Goal: Information Seeking & Learning: Learn about a topic

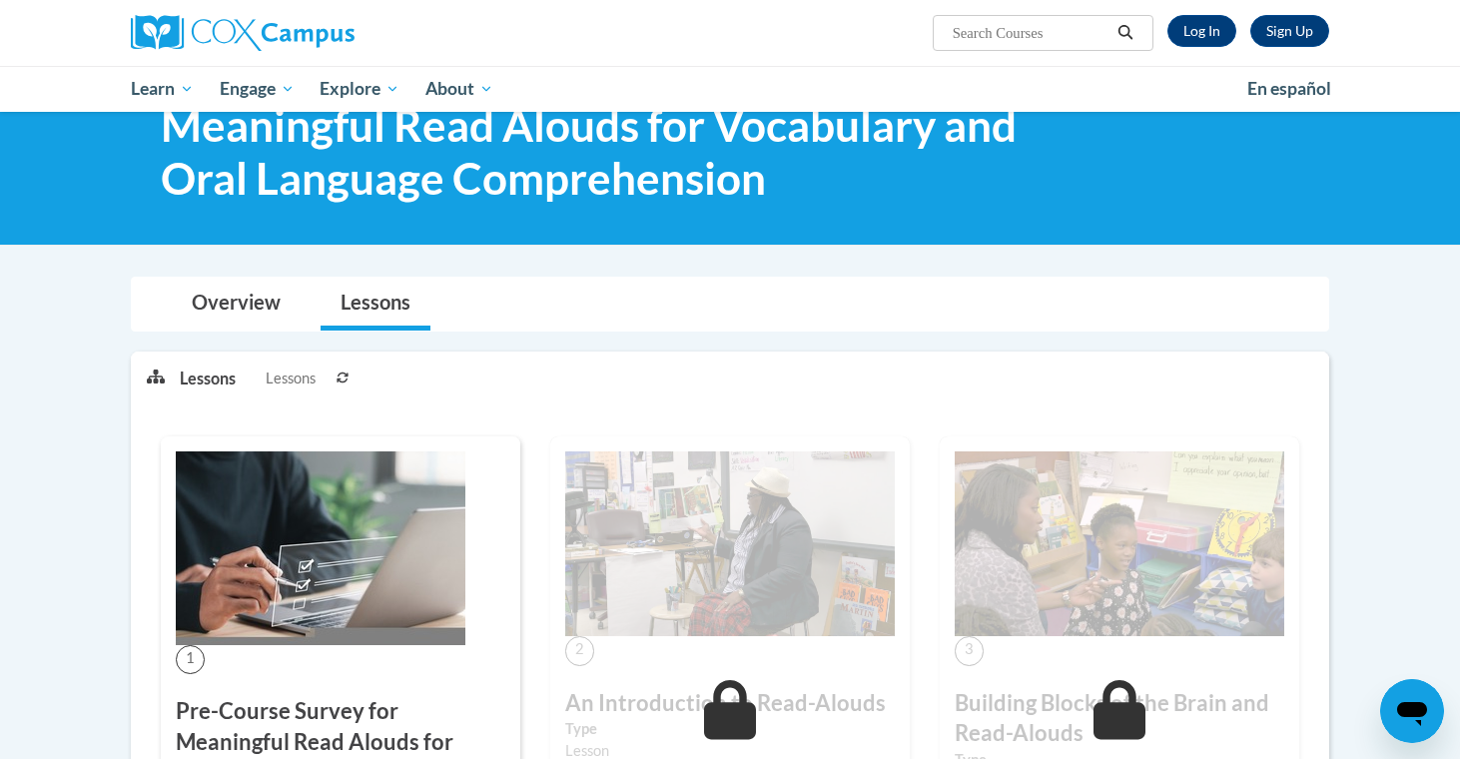
scroll to position [72, 0]
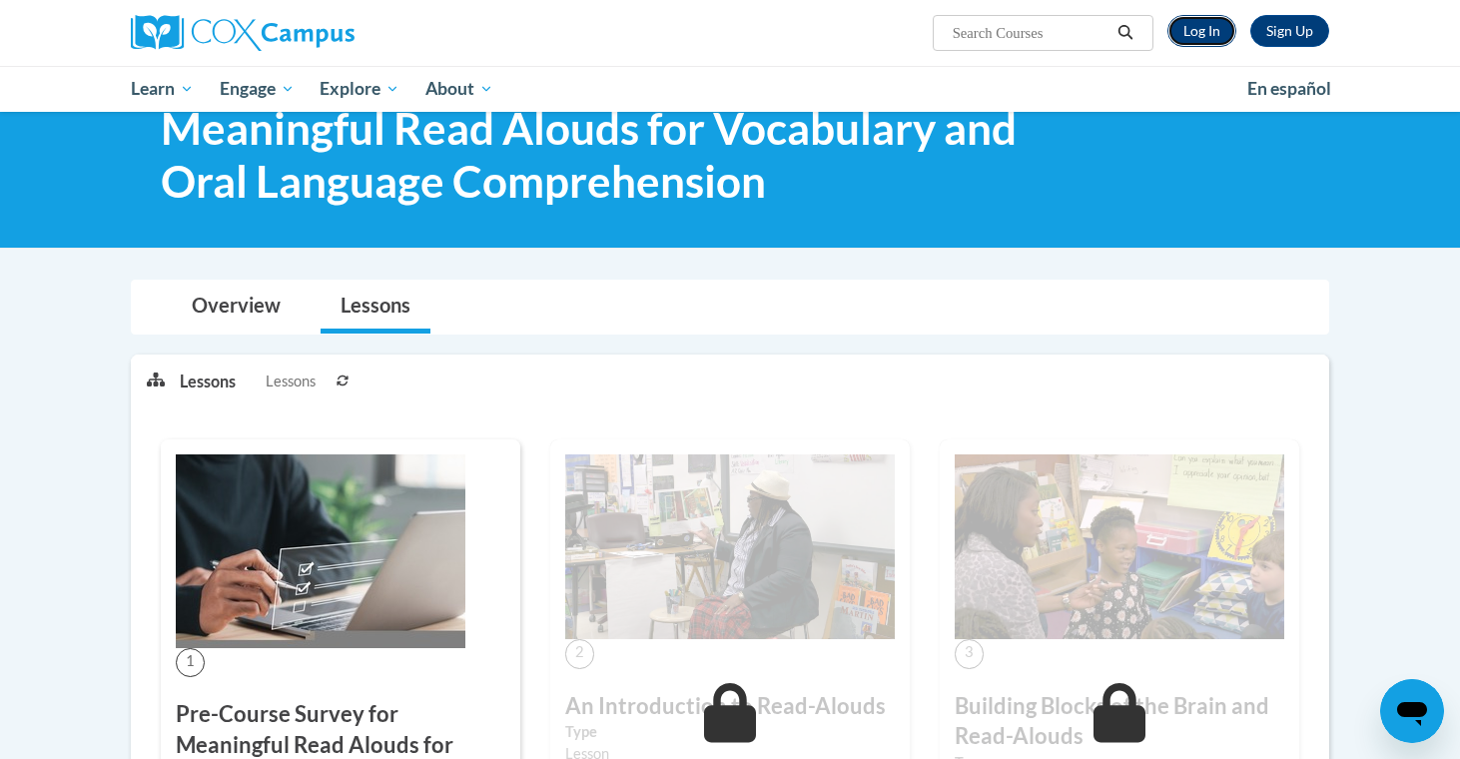
click at [1199, 34] on link "Log In" at bounding box center [1202, 31] width 69 height 32
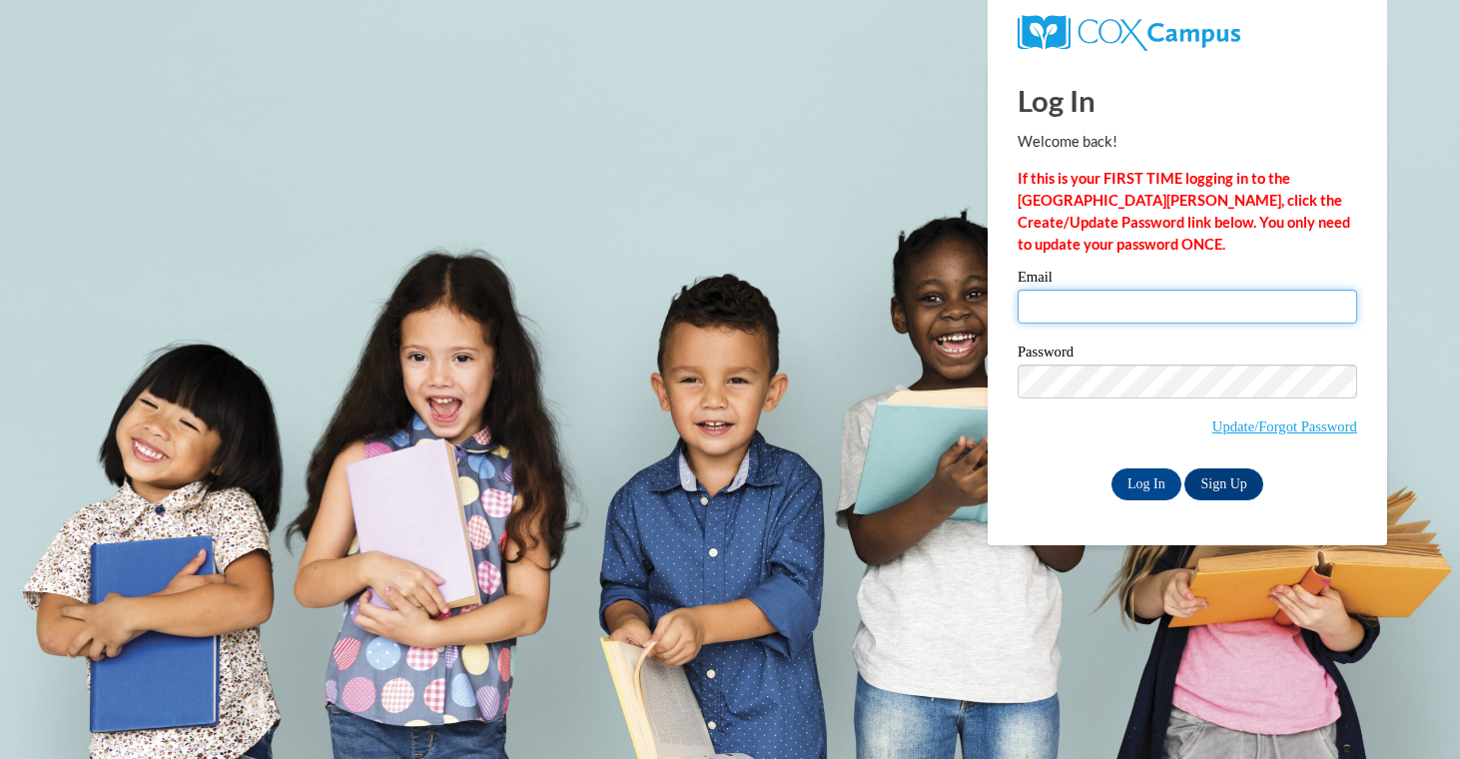
click at [1051, 311] on input "Email" at bounding box center [1188, 307] width 340 height 34
type input "jnbruns@student.uiwtx.edu"
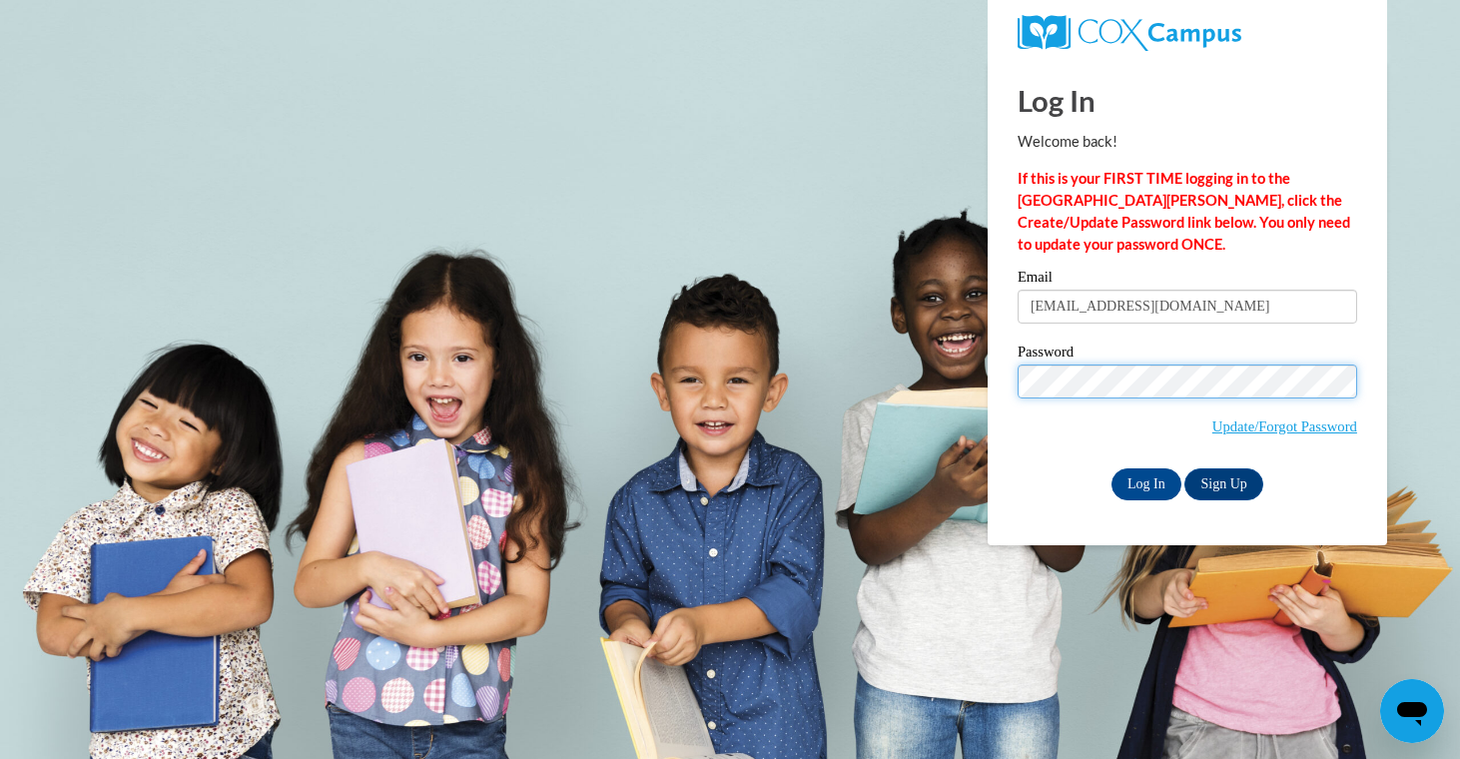
click at [1112, 469] on input "Log In" at bounding box center [1147, 485] width 70 height 32
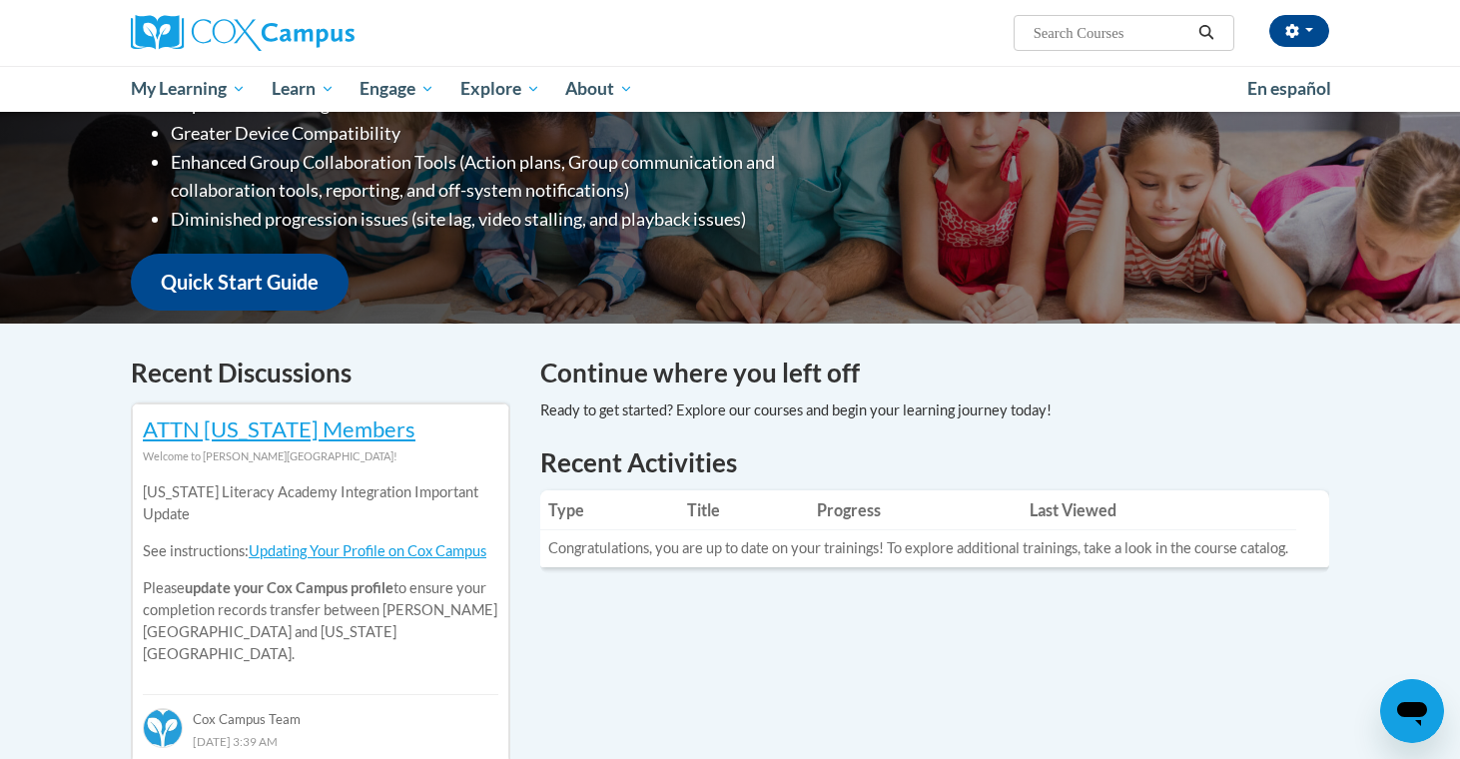
scroll to position [372, 0]
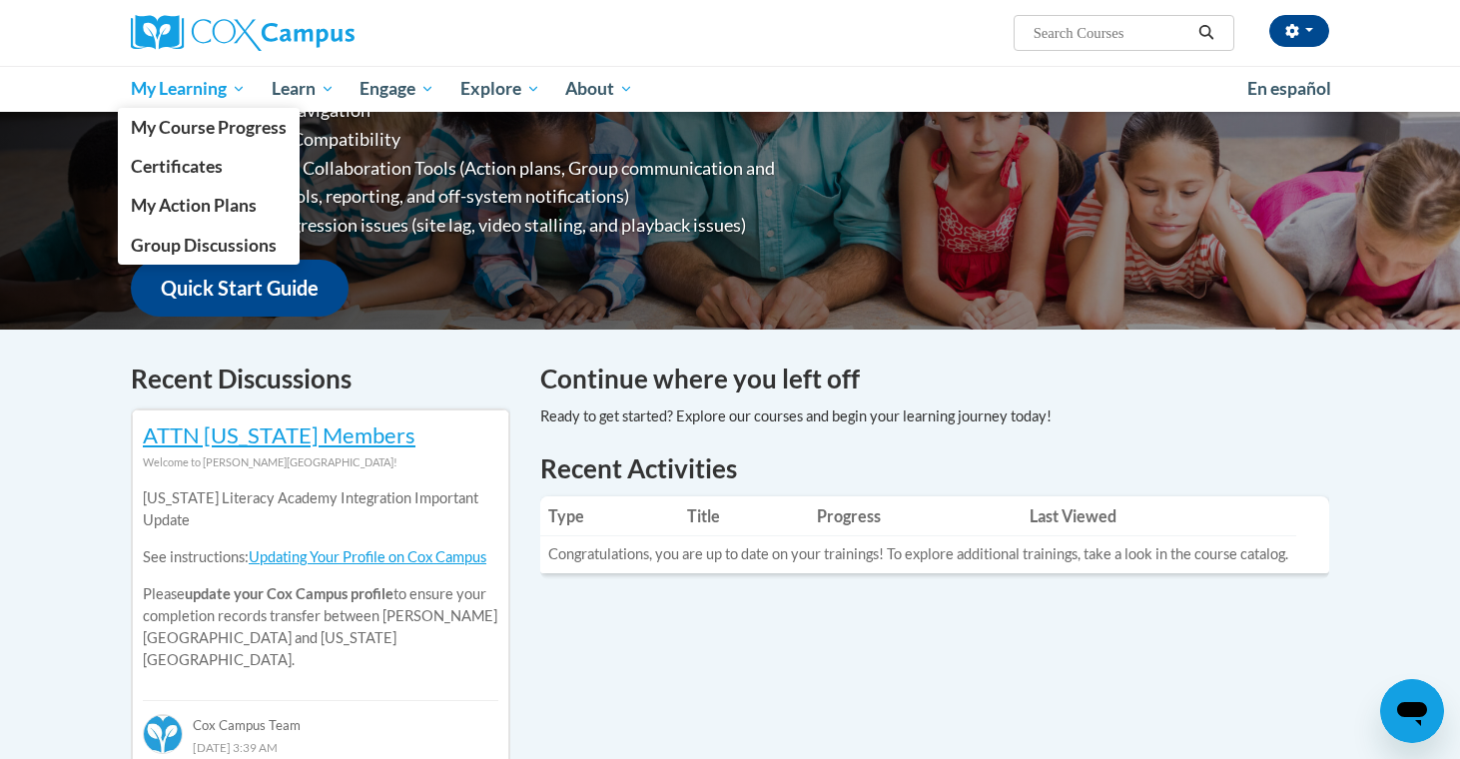
click at [233, 91] on span "My Learning" at bounding box center [188, 89] width 115 height 24
click at [231, 125] on span "My Course Progress" at bounding box center [209, 127] width 156 height 21
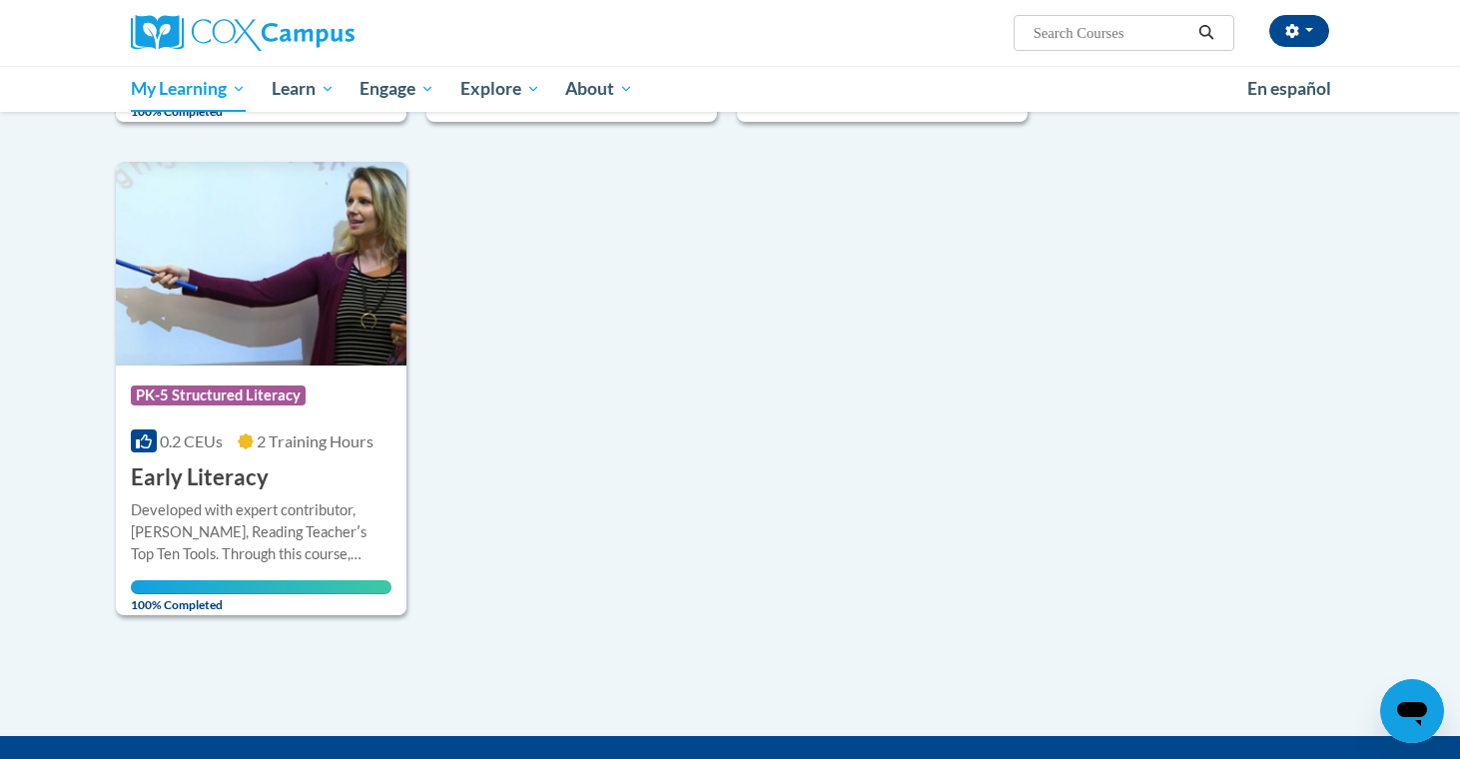
scroll to position [736, 0]
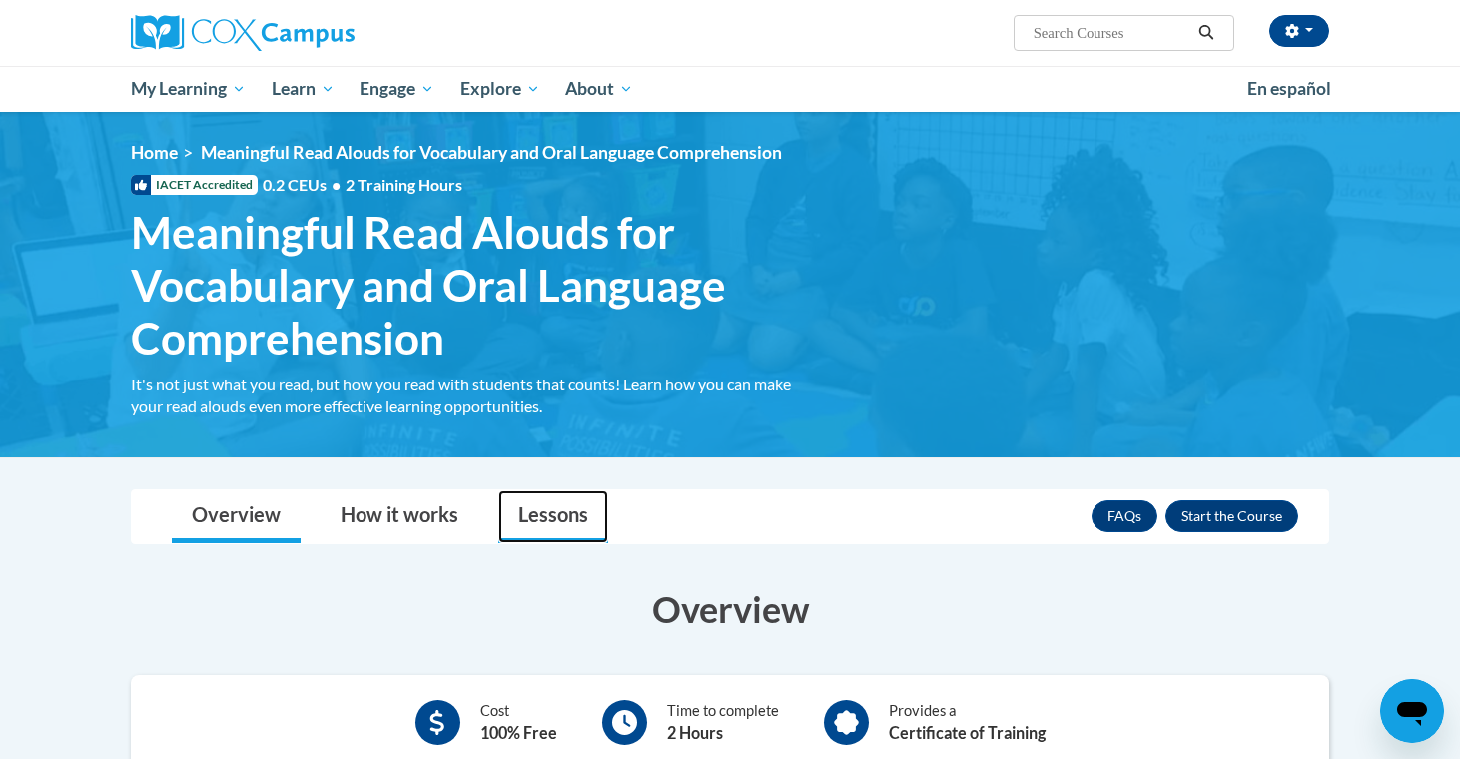
click at [525, 499] on link "Lessons" at bounding box center [553, 516] width 110 height 53
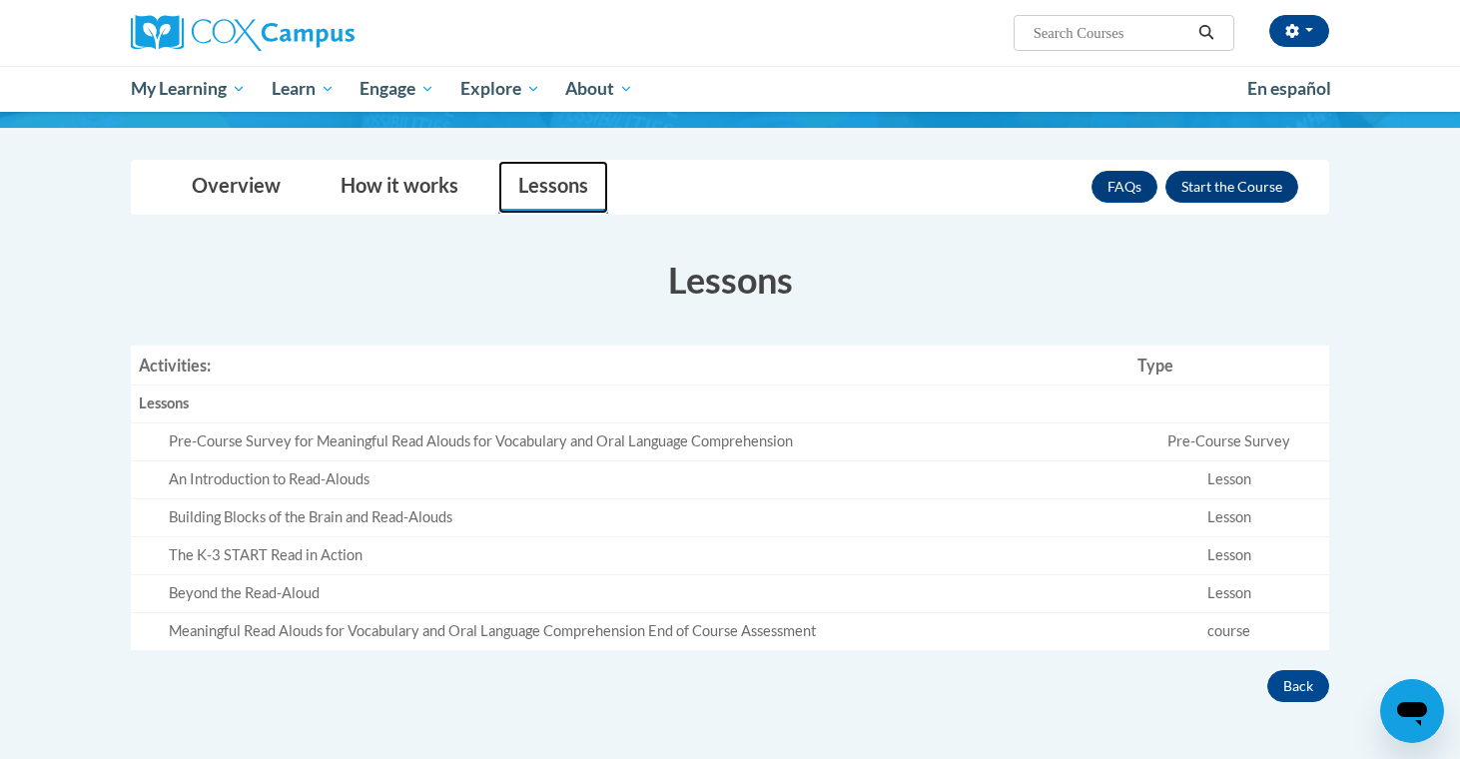
scroll to position [331, 0]
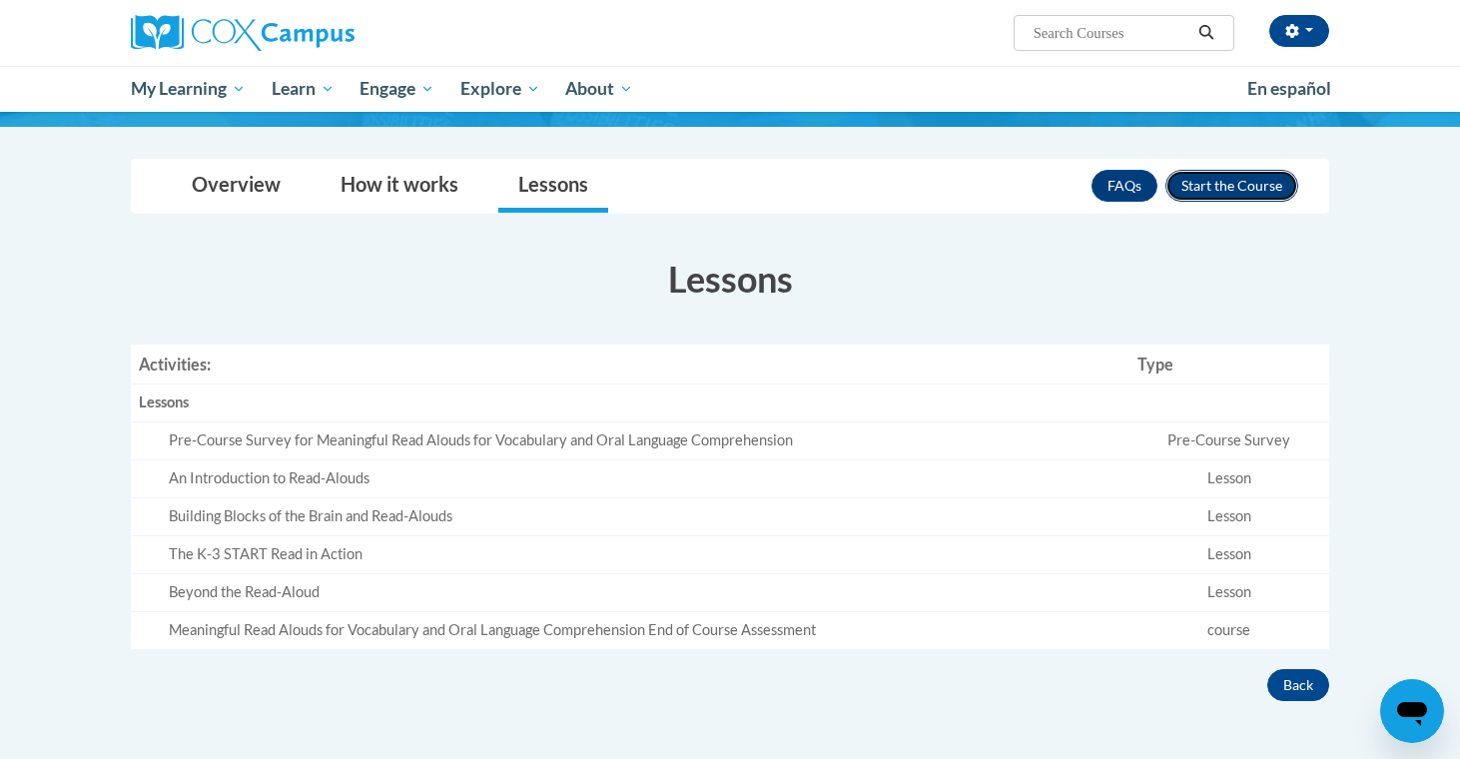
click at [1231, 190] on button "Enroll" at bounding box center [1232, 186] width 133 height 32
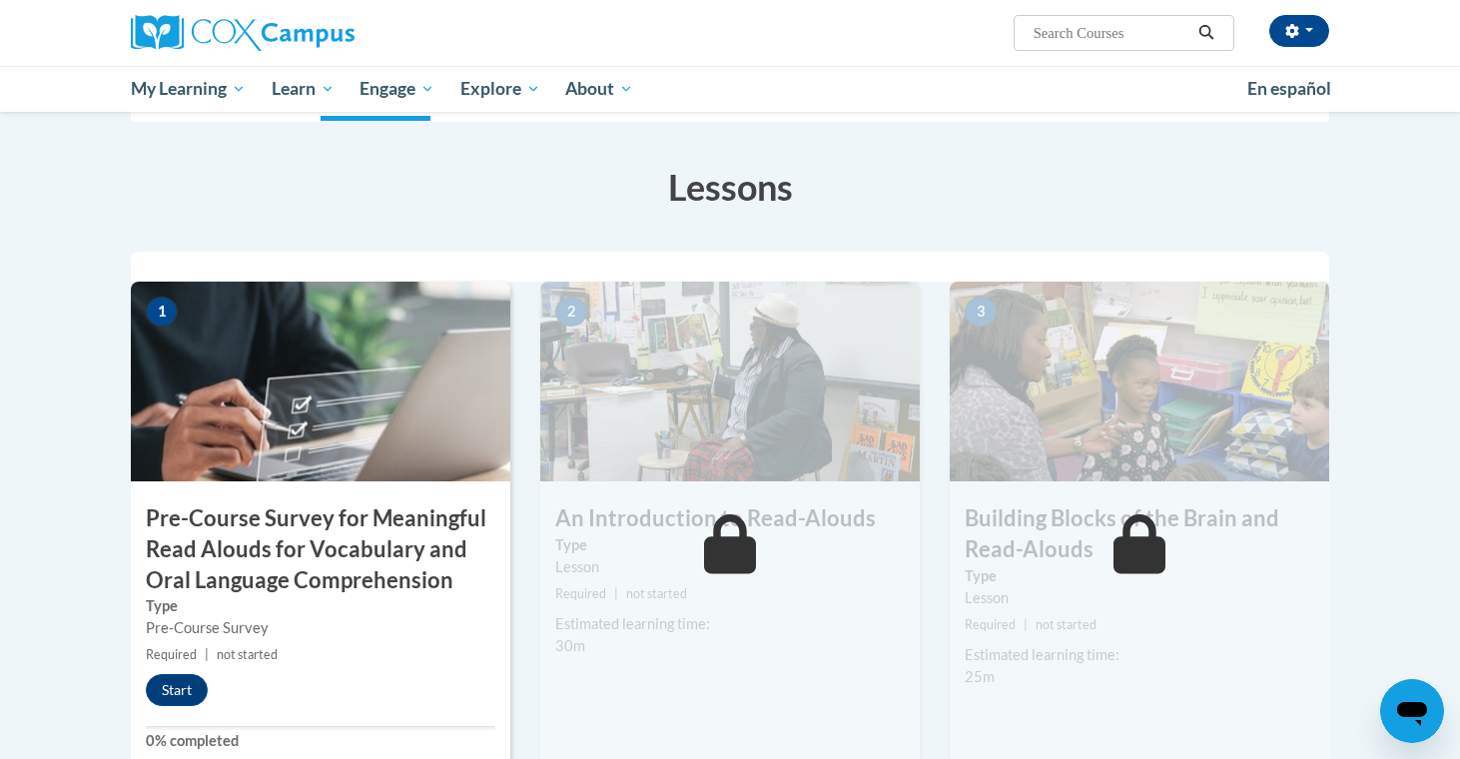
scroll to position [444, 0]
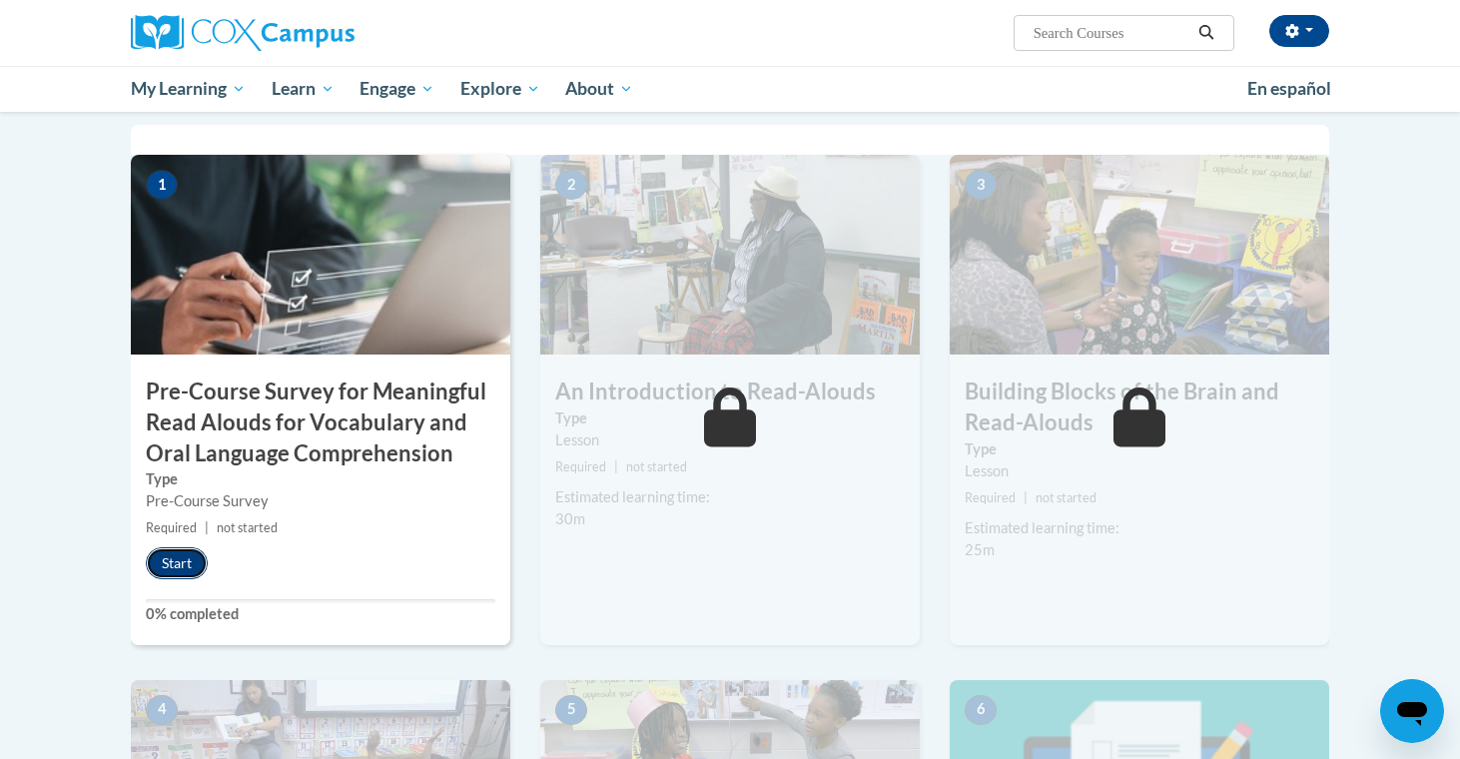
click at [183, 555] on button "Start" at bounding box center [177, 563] width 62 height 32
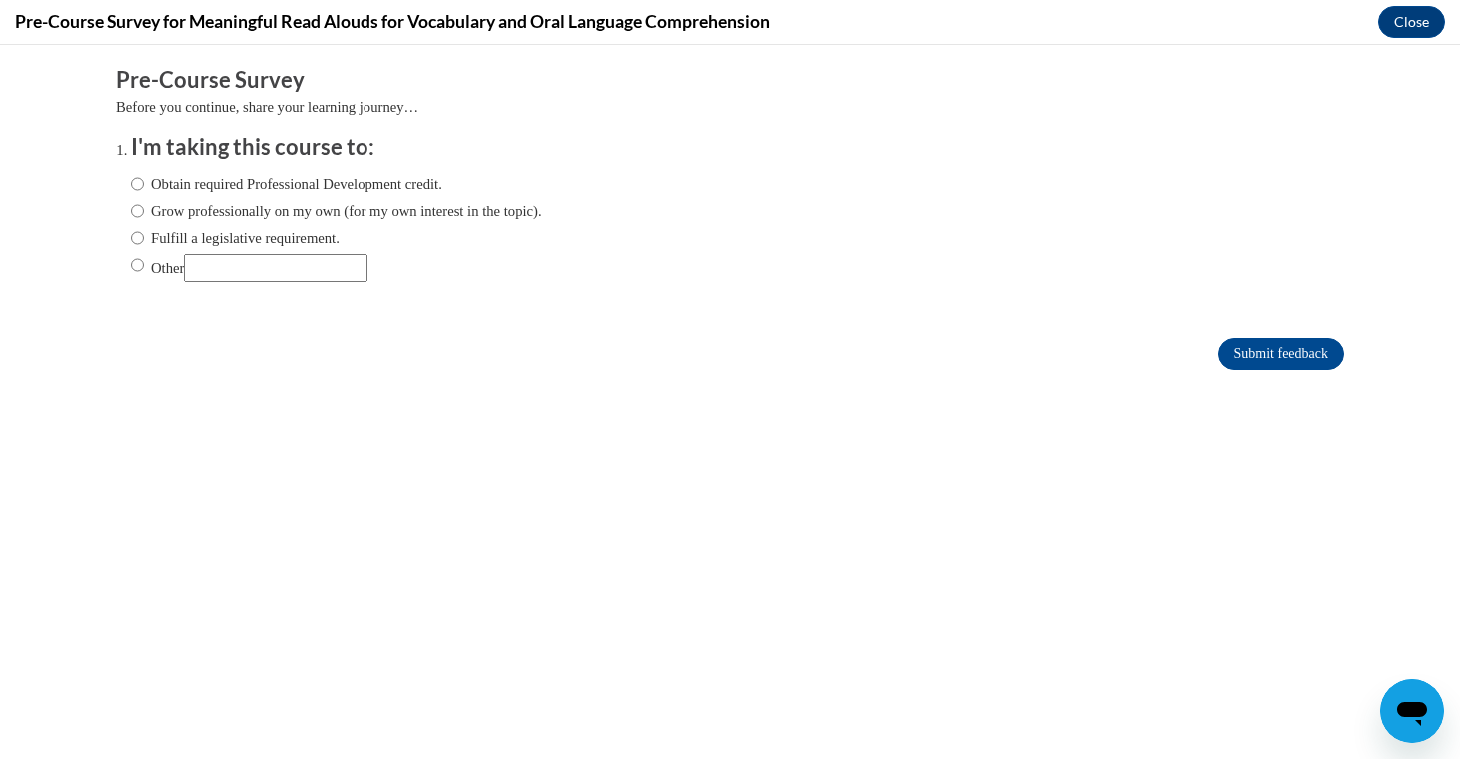
scroll to position [0, 0]
click at [138, 255] on input "Other" at bounding box center [137, 265] width 13 height 22
radio input "true"
click at [1263, 334] on form "Pre-Course Survey Before you continue, share your learning journey… I'm taking …" at bounding box center [730, 228] width 1229 height 326
click at [1264, 359] on input "Submit feedback" at bounding box center [1282, 354] width 126 height 32
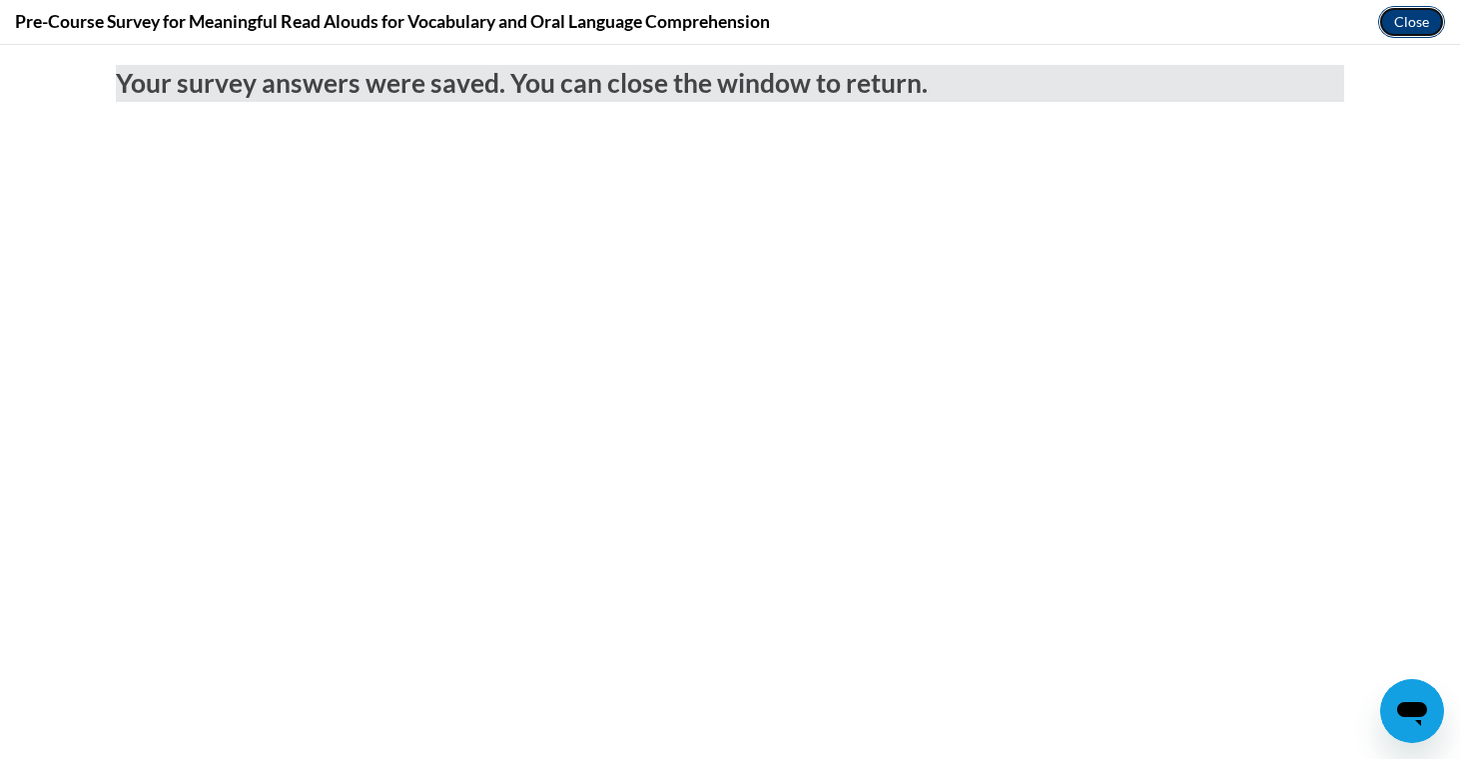
click at [1414, 17] on button "Close" at bounding box center [1412, 22] width 67 height 32
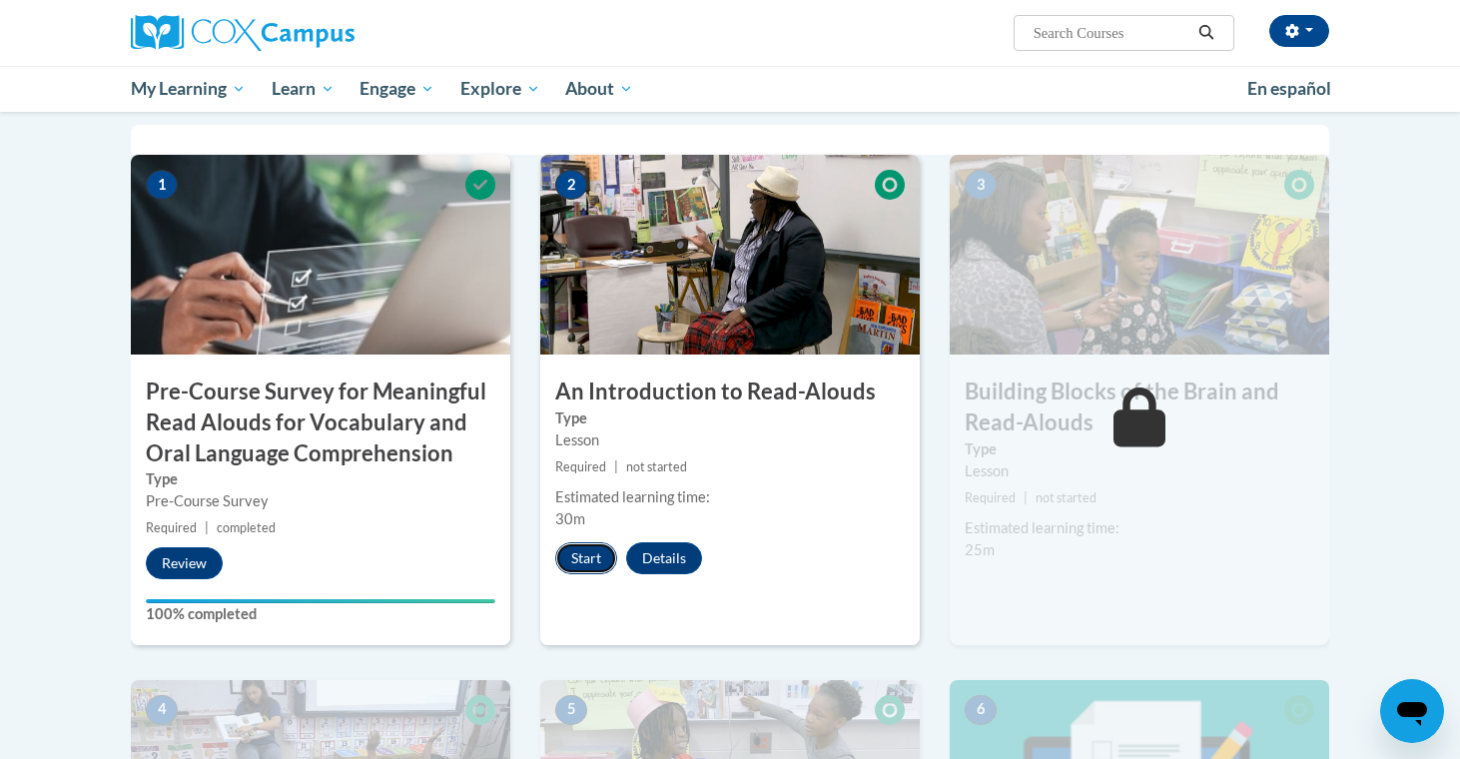
click at [589, 562] on button "Start" at bounding box center [586, 558] width 62 height 32
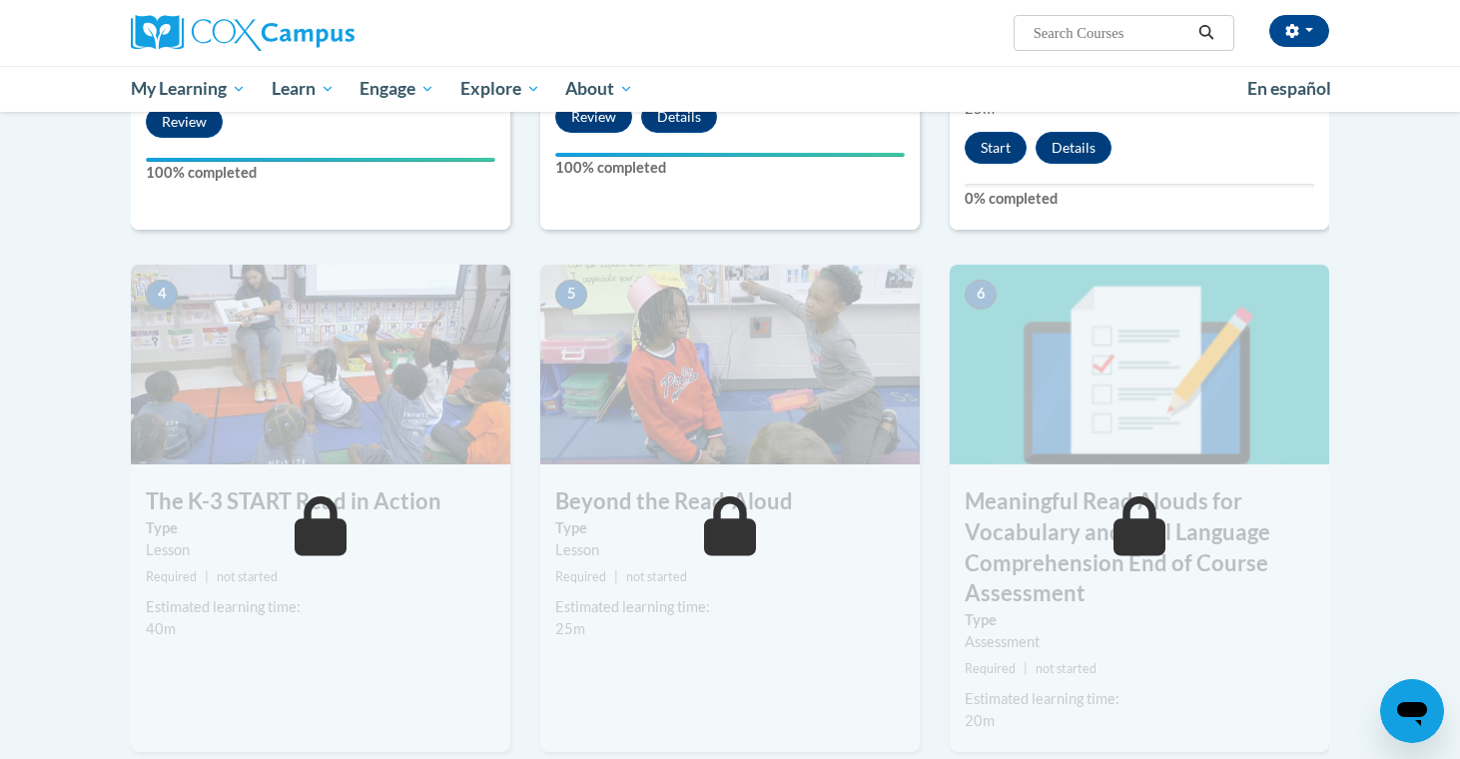
scroll to position [853, 0]
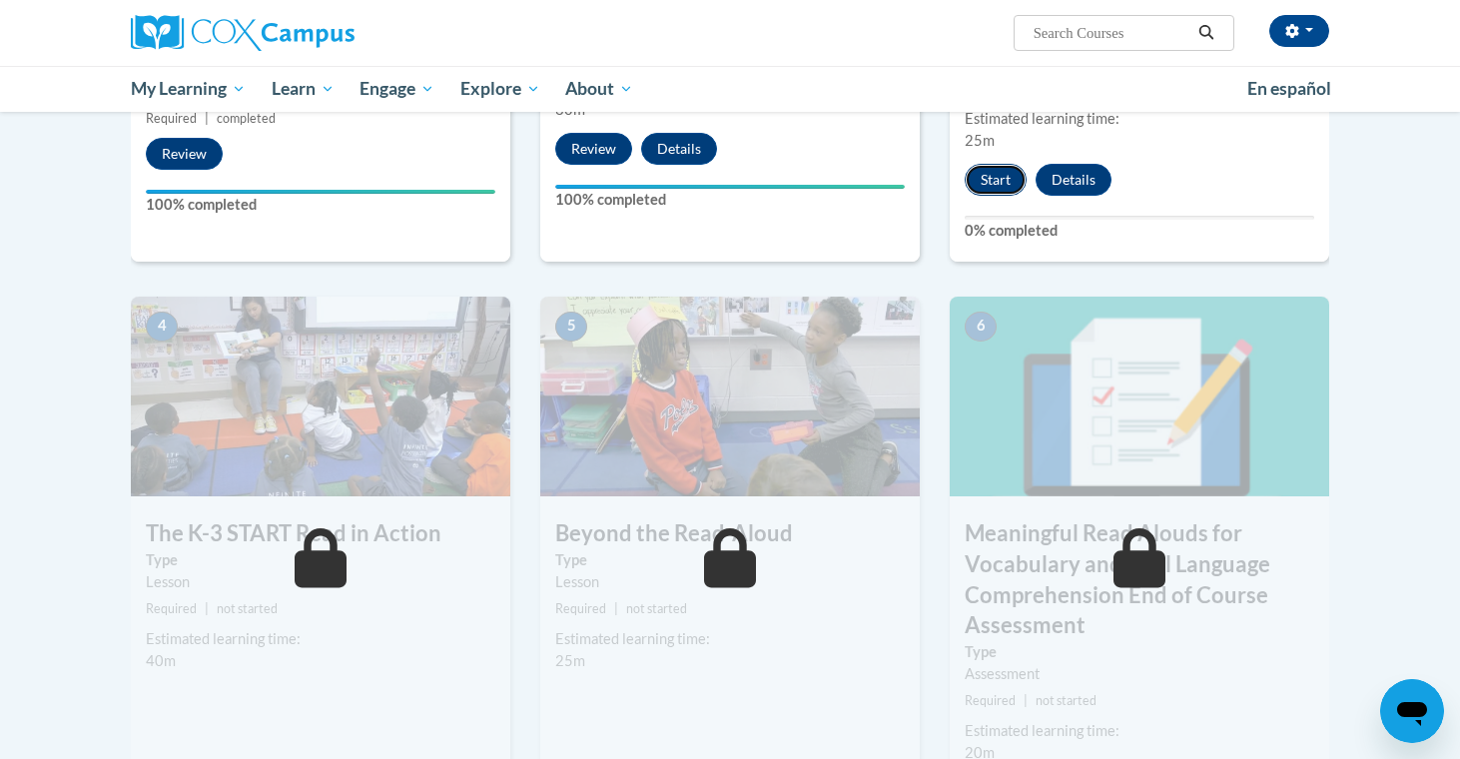
click at [986, 186] on button "Start" at bounding box center [996, 180] width 62 height 32
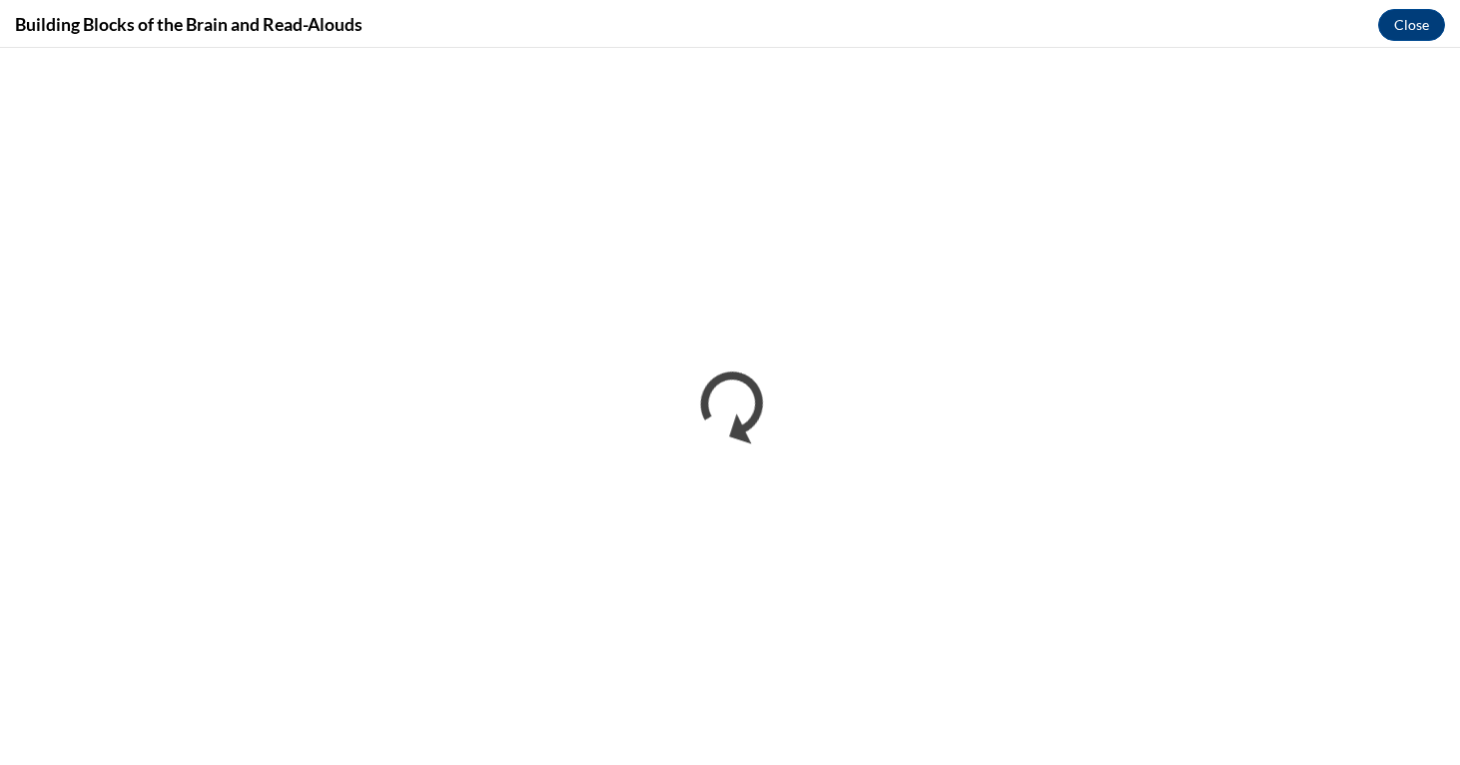
scroll to position [0, 0]
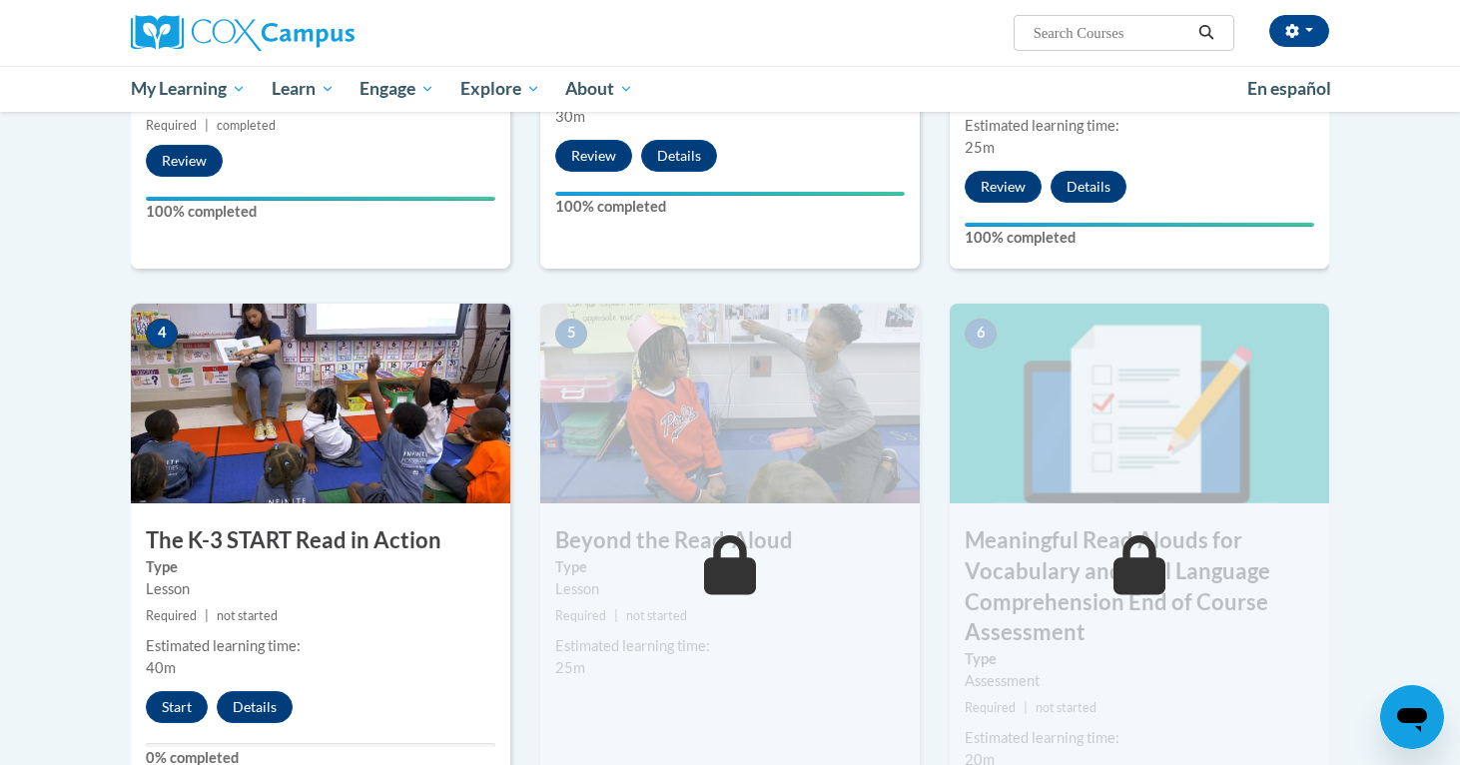
scroll to position [981, 0]
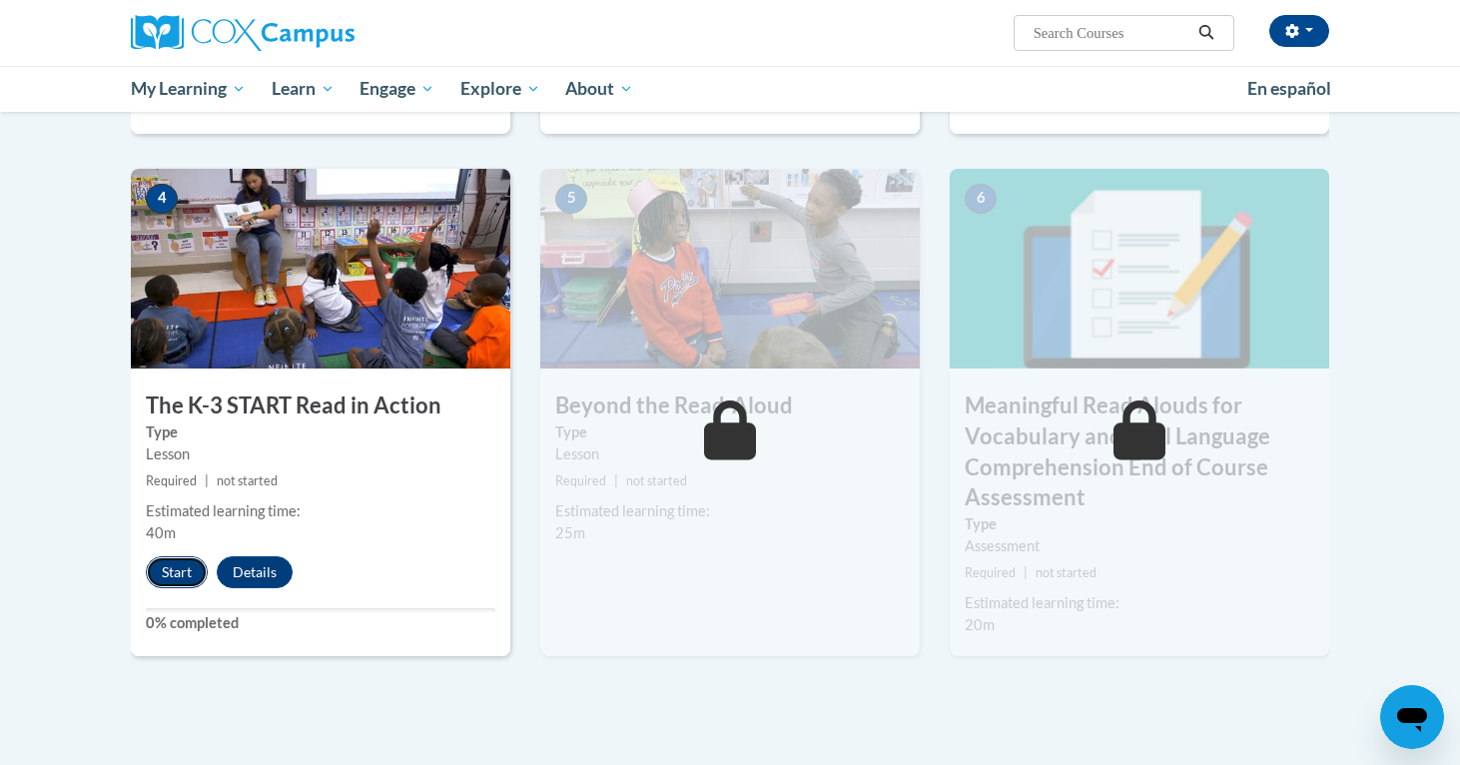
click at [176, 570] on button "Start" at bounding box center [177, 572] width 62 height 32
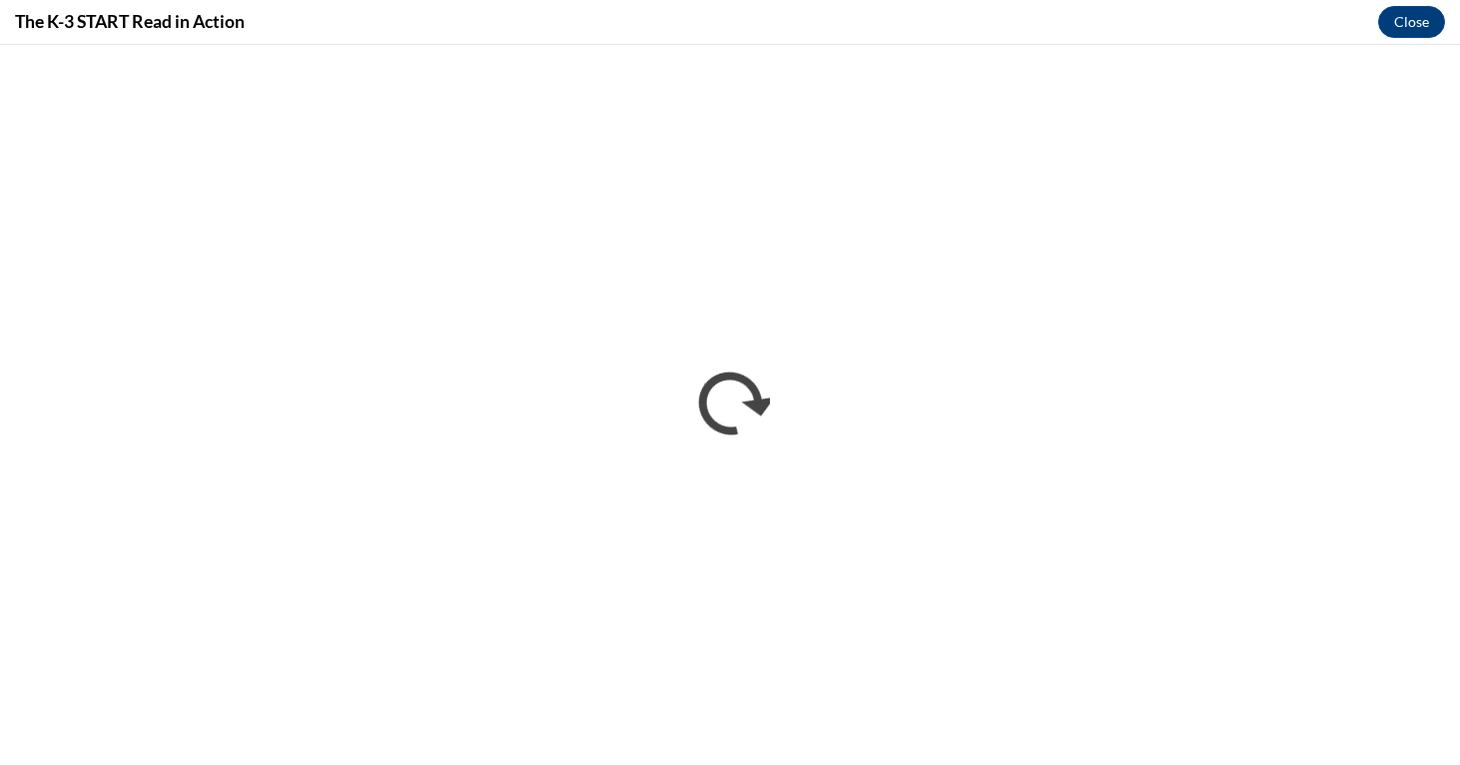
scroll to position [0, 0]
